Goal: Entertainment & Leisure: Browse casually

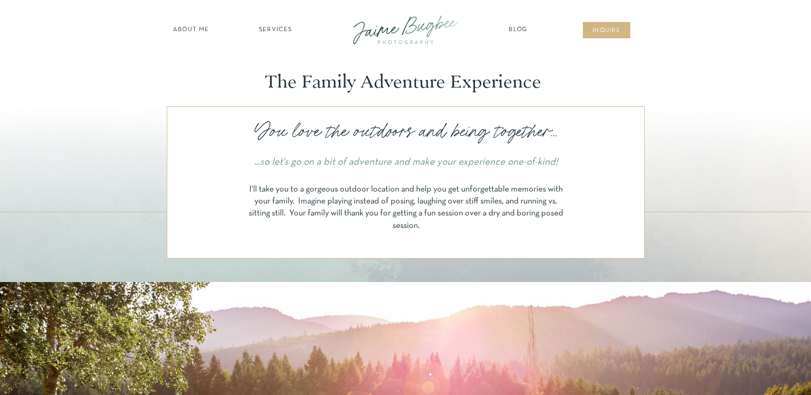
click at [283, 30] on nav "SERVICES" at bounding box center [275, 30] width 54 height 10
click at [280, 82] on nav "families" at bounding box center [275, 82] width 73 height 9
click at [285, 81] on nav "families" at bounding box center [275, 82] width 73 height 9
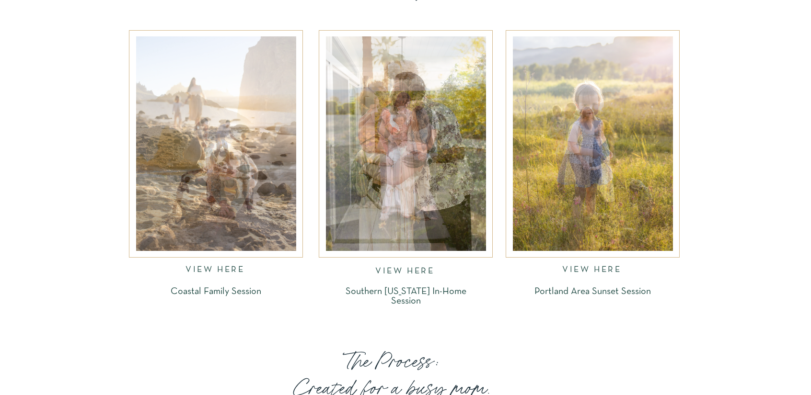
scroll to position [1534, 0]
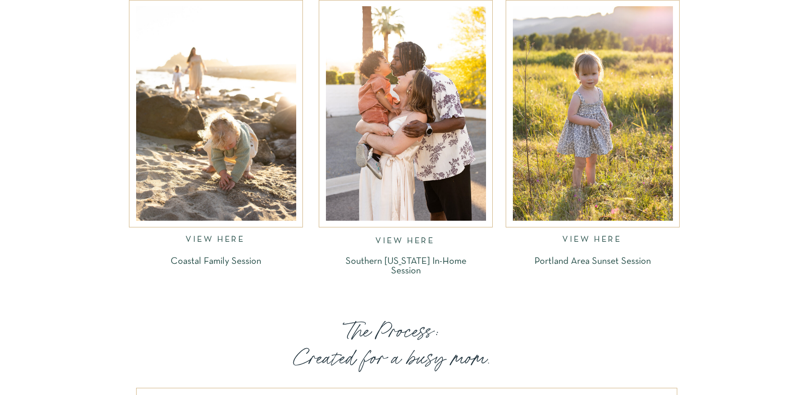
click at [226, 151] on div at bounding box center [216, 113] width 160 height 215
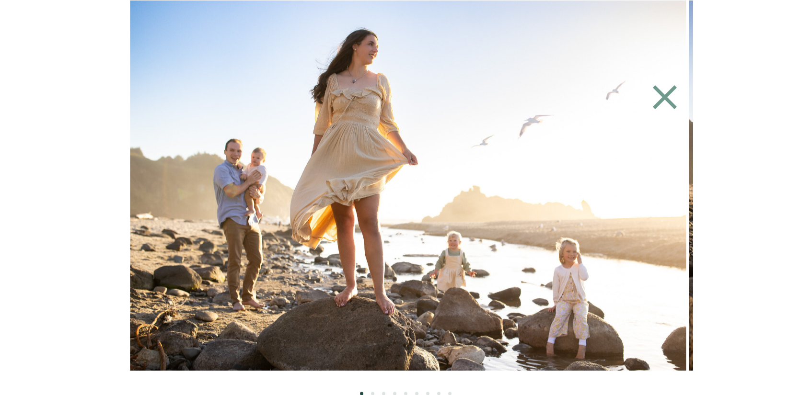
scroll to position [1461, 0]
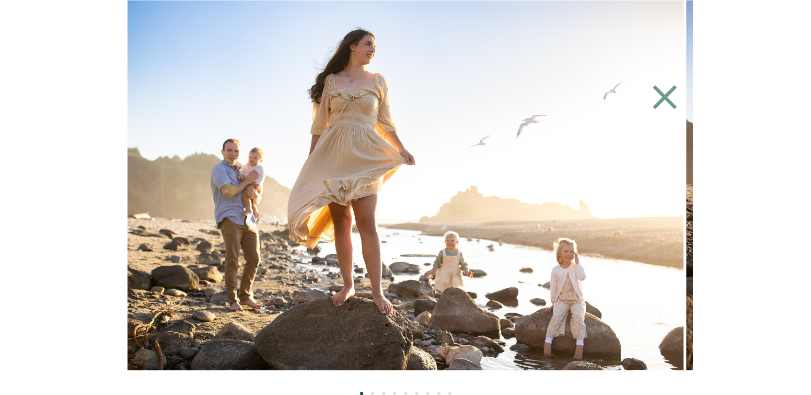
click at [608, 217] on img at bounding box center [405, 185] width 556 height 370
click at [675, 90] on icon at bounding box center [664, 97] width 41 height 43
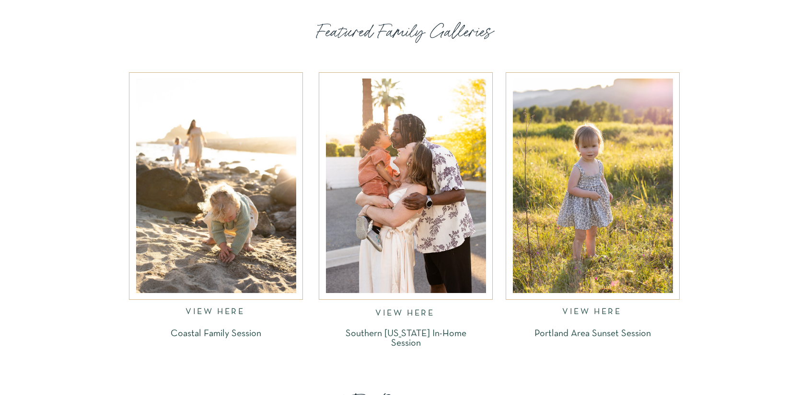
click at [630, 184] on div at bounding box center [593, 186] width 160 height 215
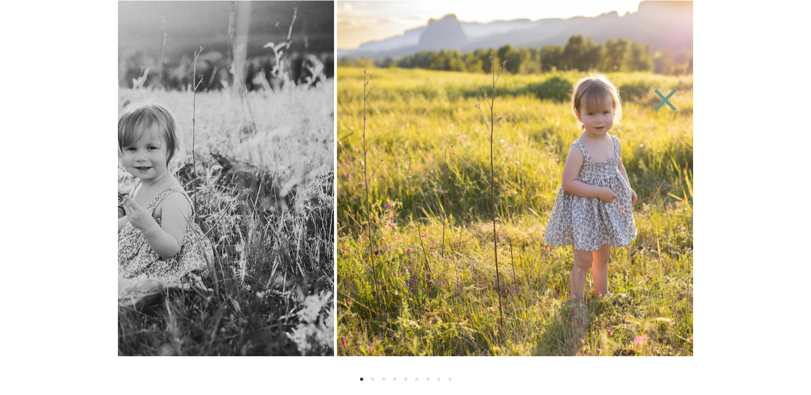
click at [337, 138] on img at bounding box center [604, 178] width 534 height 356
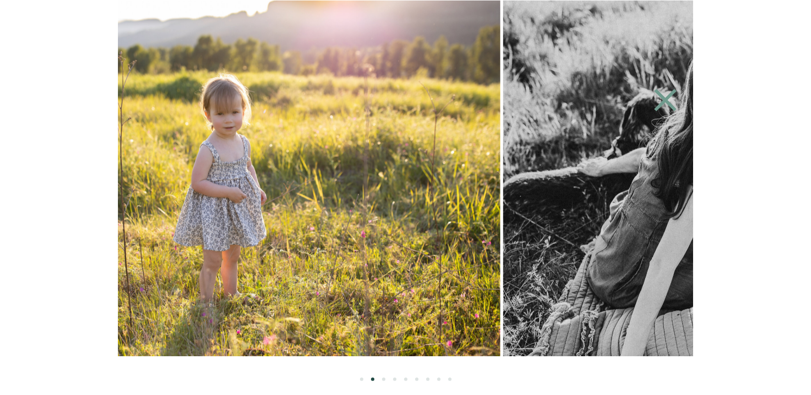
click at [332, 167] on img at bounding box center [233, 178] width 534 height 356
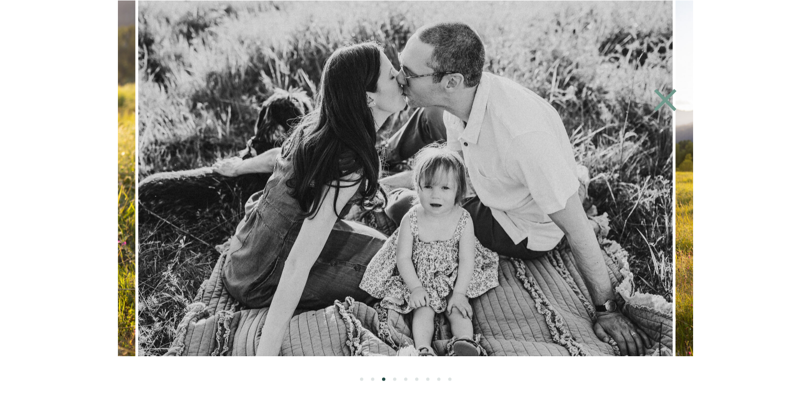
click at [296, 168] on img at bounding box center [406, 178] width 534 height 356
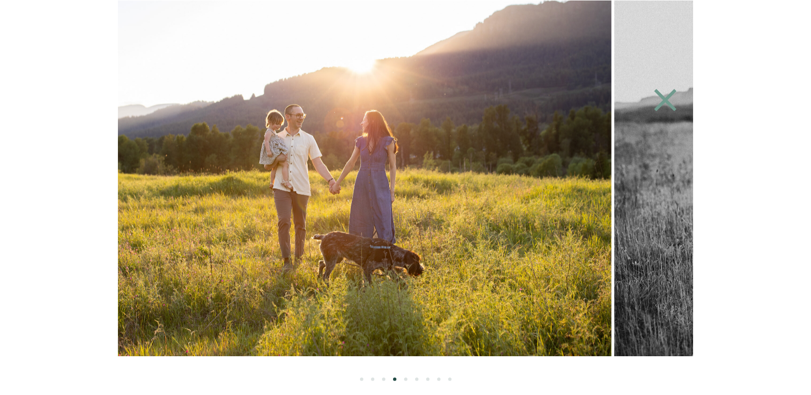
click at [380, 171] on img at bounding box center [344, 178] width 534 height 356
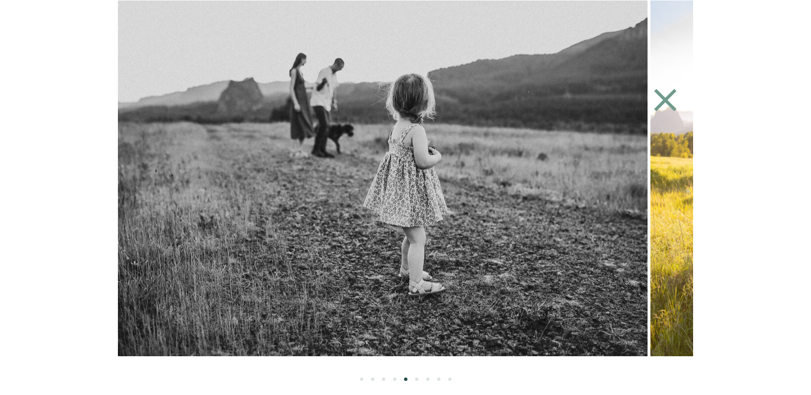
click at [324, 167] on img at bounding box center [380, 178] width 534 height 356
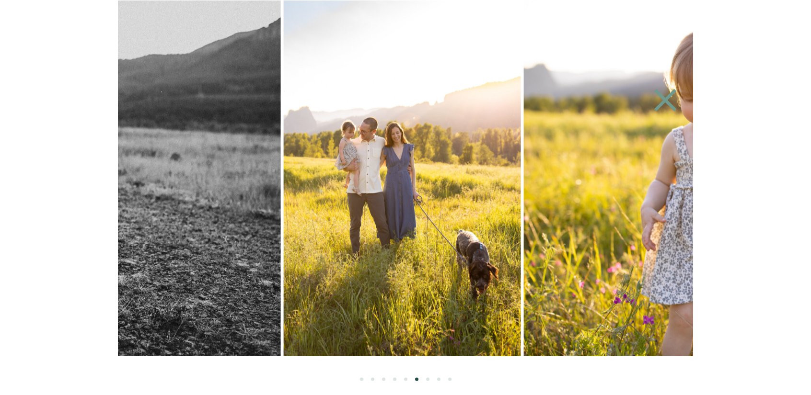
click at [367, 169] on img at bounding box center [401, 178] width 237 height 356
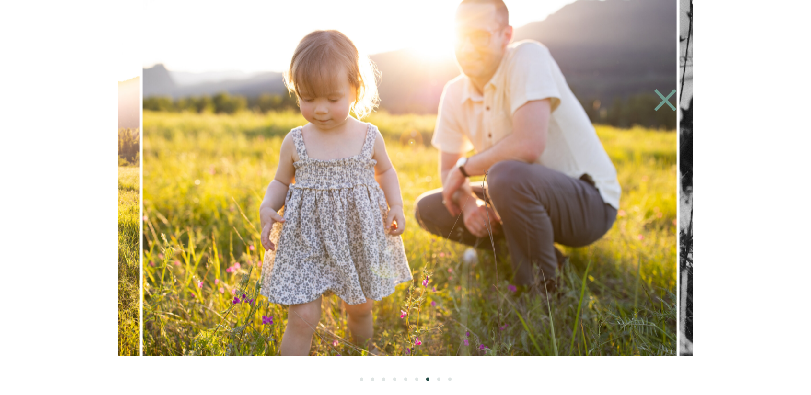
click at [390, 169] on img at bounding box center [409, 178] width 534 height 356
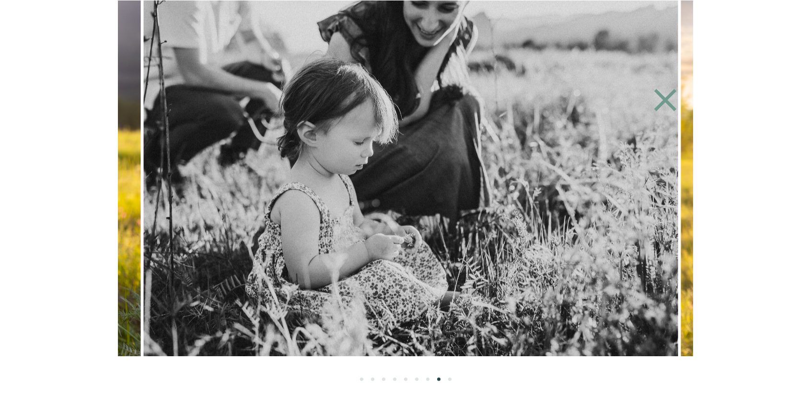
click at [399, 166] on img at bounding box center [411, 178] width 534 height 356
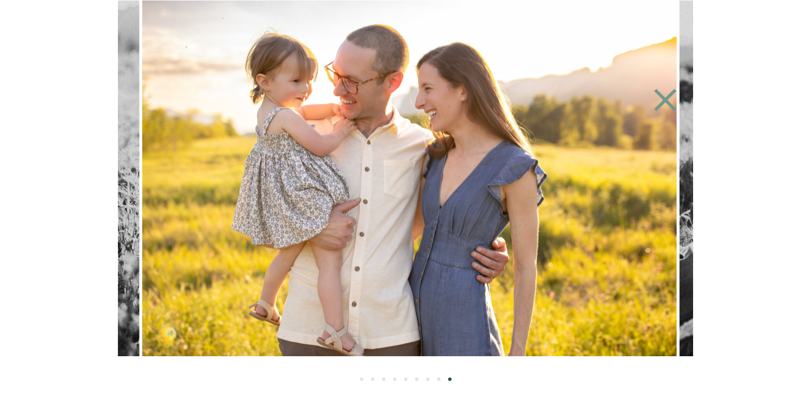
click at [405, 167] on img at bounding box center [409, 178] width 534 height 356
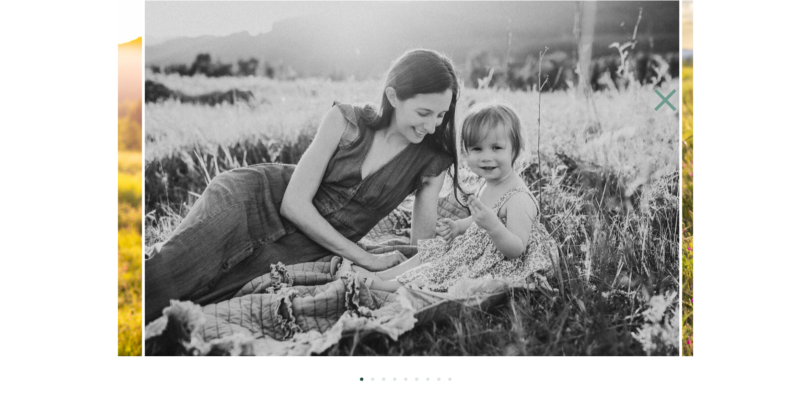
click at [369, 165] on img at bounding box center [412, 178] width 534 height 356
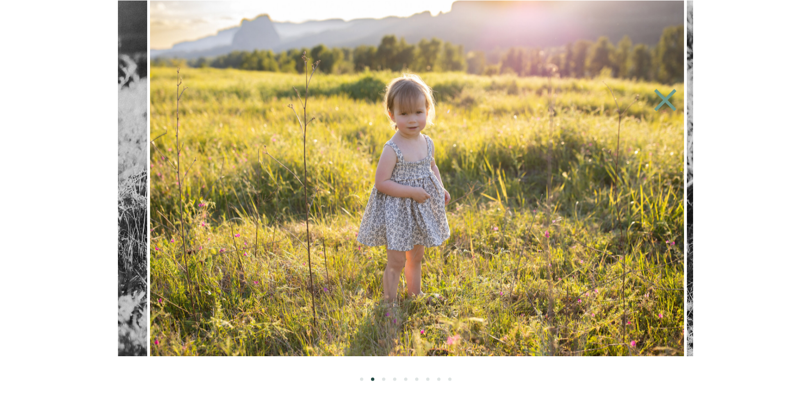
click at [378, 162] on img at bounding box center [417, 178] width 534 height 356
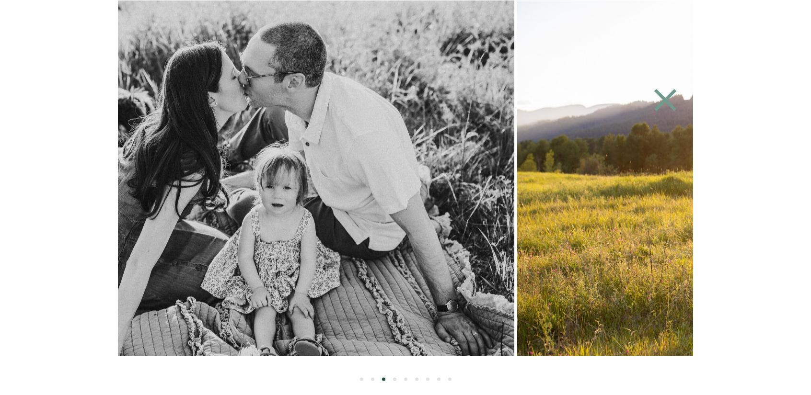
click at [267, 164] on img at bounding box center [247, 178] width 534 height 356
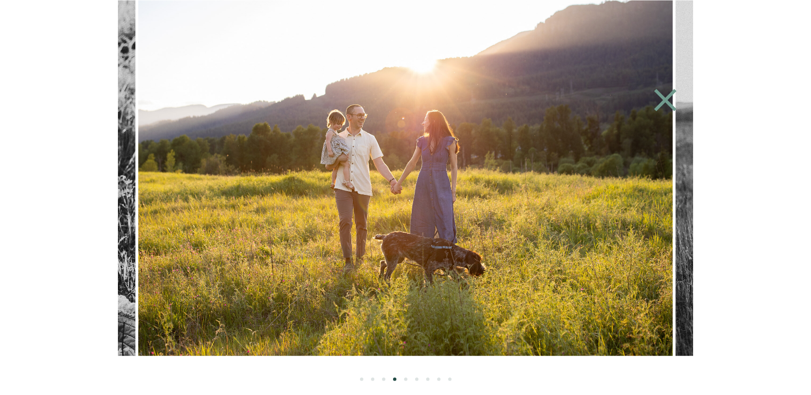
click at [655, 95] on icon at bounding box center [665, 100] width 44 height 38
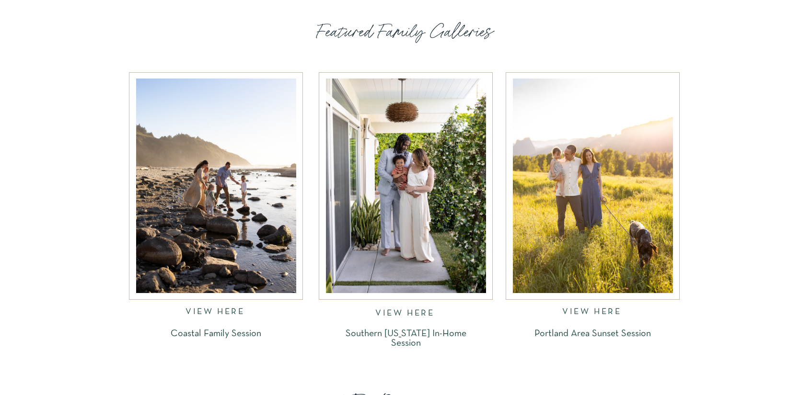
click at [200, 202] on div at bounding box center [216, 186] width 160 height 215
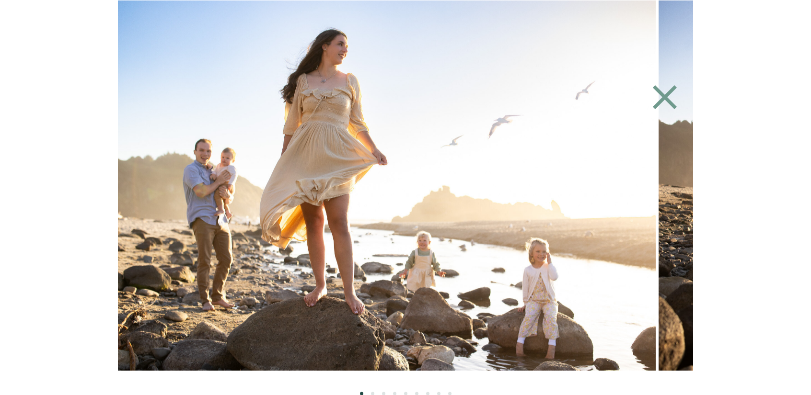
click at [341, 185] on img at bounding box center [378, 185] width 556 height 370
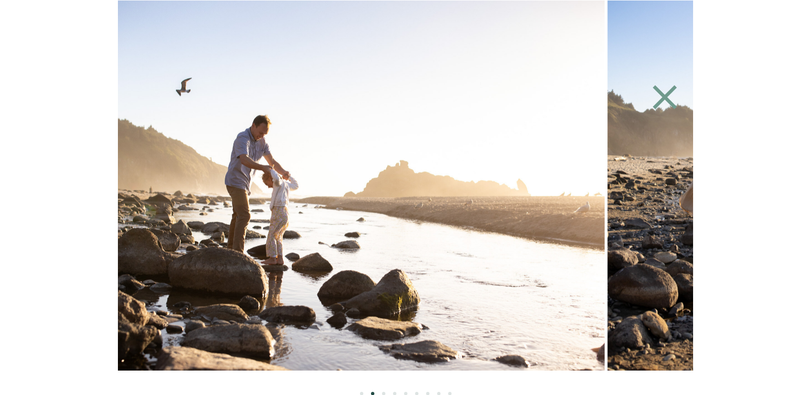
click at [348, 184] on img at bounding box center [326, 185] width 556 height 370
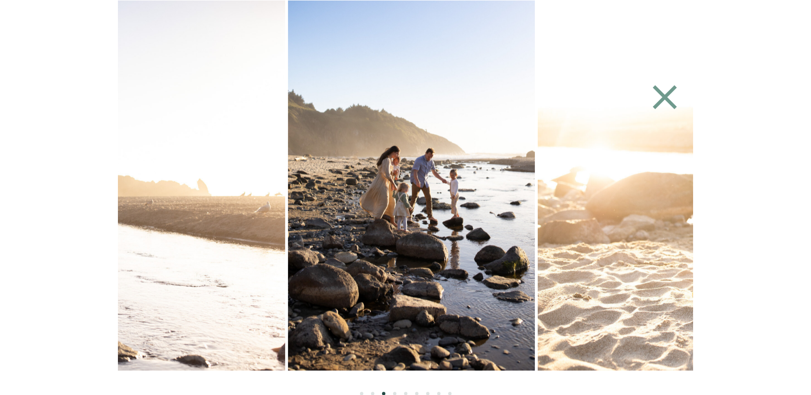
click at [348, 176] on img at bounding box center [411, 185] width 247 height 370
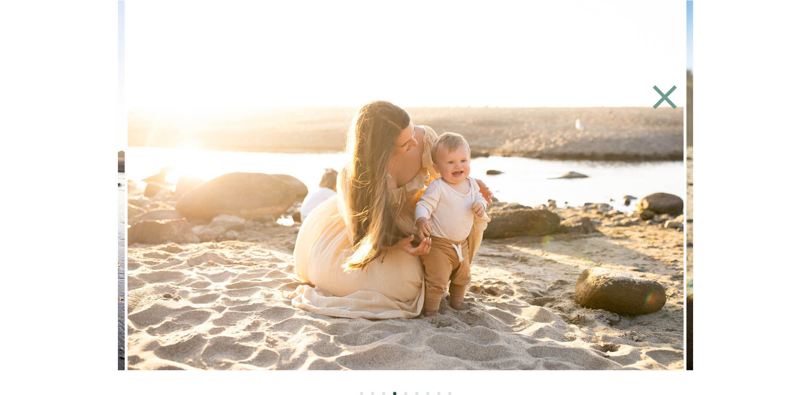
click at [568, 20] on img at bounding box center [405, 185] width 556 height 370
